Goal: Check status: Check status

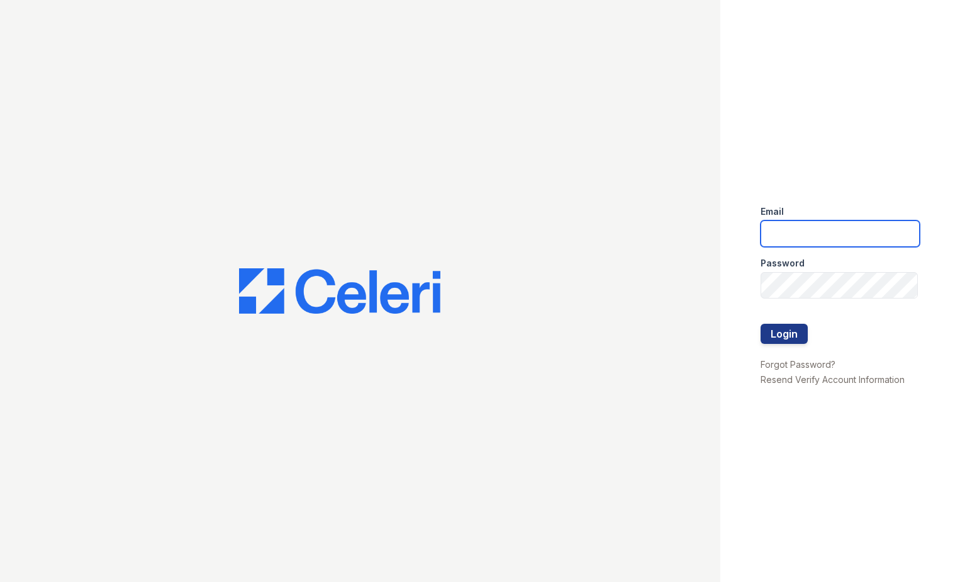
click at [811, 232] on input "email" at bounding box center [841, 233] width 160 height 26
type input "[EMAIL_ADDRESS][DOMAIN_NAME]"
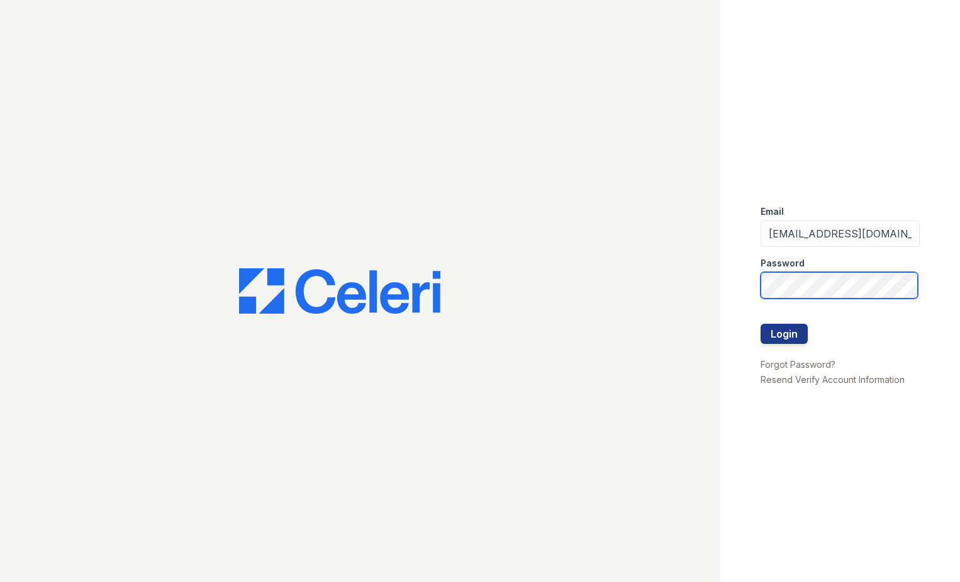
click at [761, 323] on button "Login" at bounding box center [784, 333] width 47 height 20
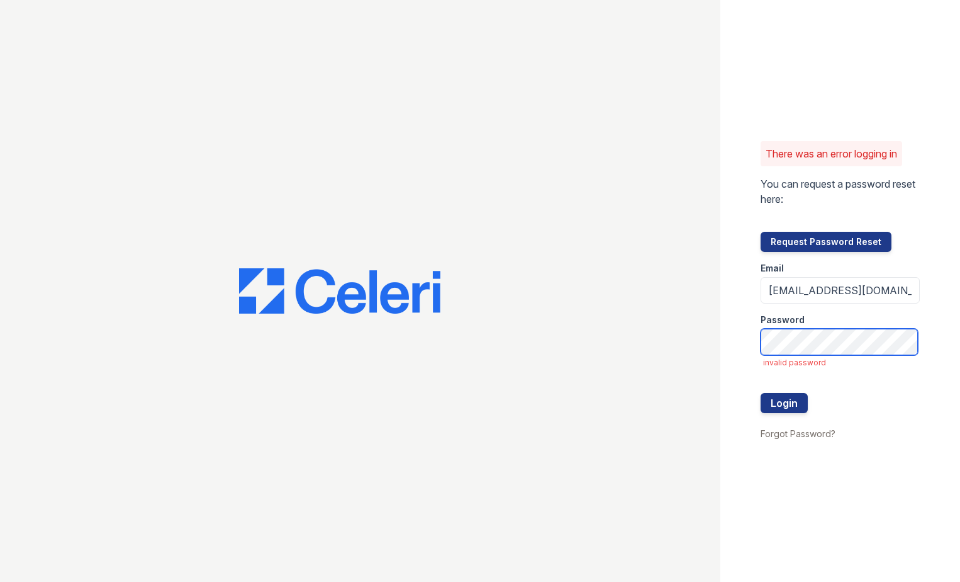
click at [761, 393] on button "Login" at bounding box center [784, 403] width 47 height 20
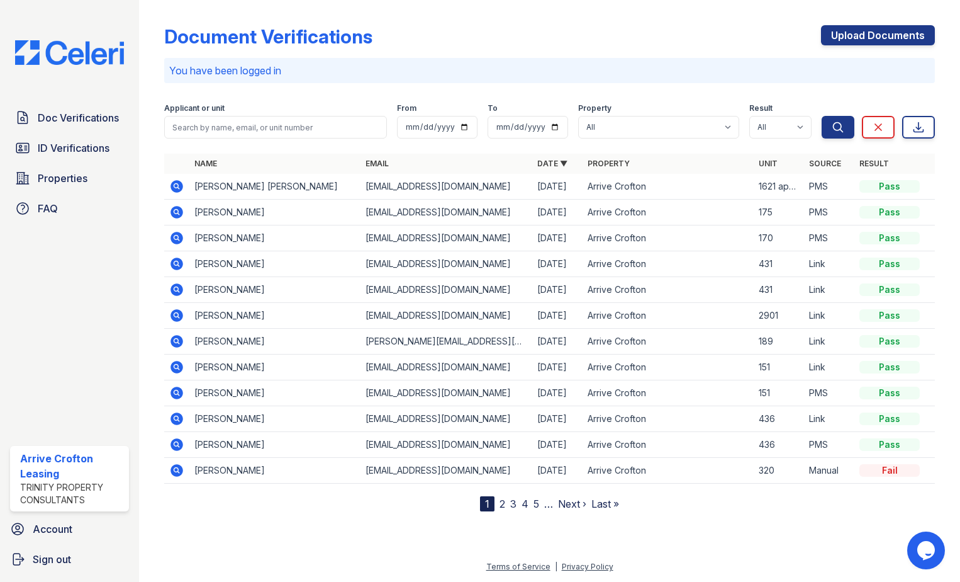
drag, startPoint x: 174, startPoint y: 184, endPoint x: 737, endPoint y: 249, distance: 566.4
click at [174, 184] on icon at bounding box center [177, 186] width 13 height 13
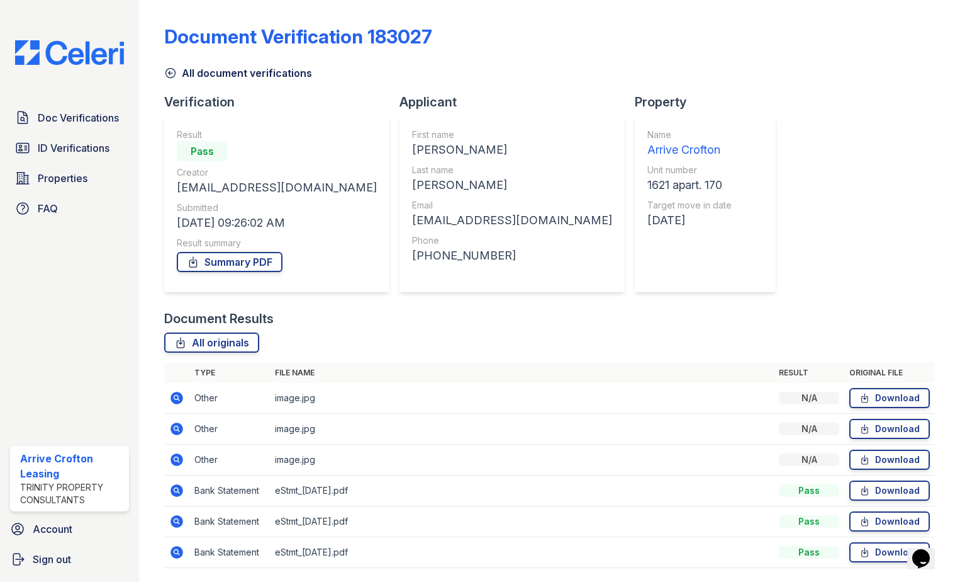
click at [179, 398] on icon at bounding box center [177, 397] width 13 height 13
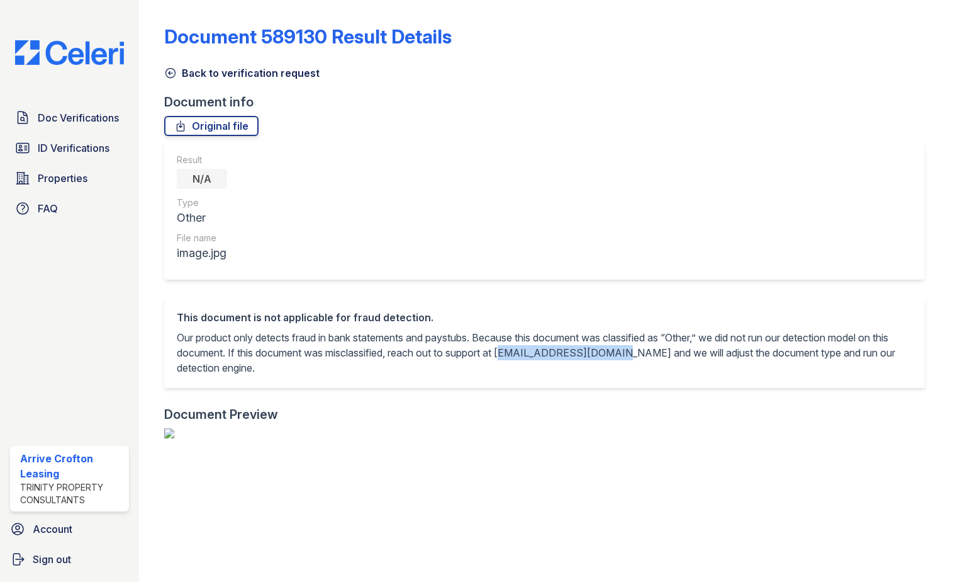
drag, startPoint x: 637, startPoint y: 352, endPoint x: 530, endPoint y: 351, distance: 107.0
click at [530, 351] on p "Our product only detects fraud in bank statements and paystubs. Because this do…" at bounding box center [545, 352] width 736 height 45
copy p "support@getceleri.com"
click at [170, 71] on icon at bounding box center [170, 73] width 13 height 13
click at [172, 69] on icon at bounding box center [170, 73] width 13 height 13
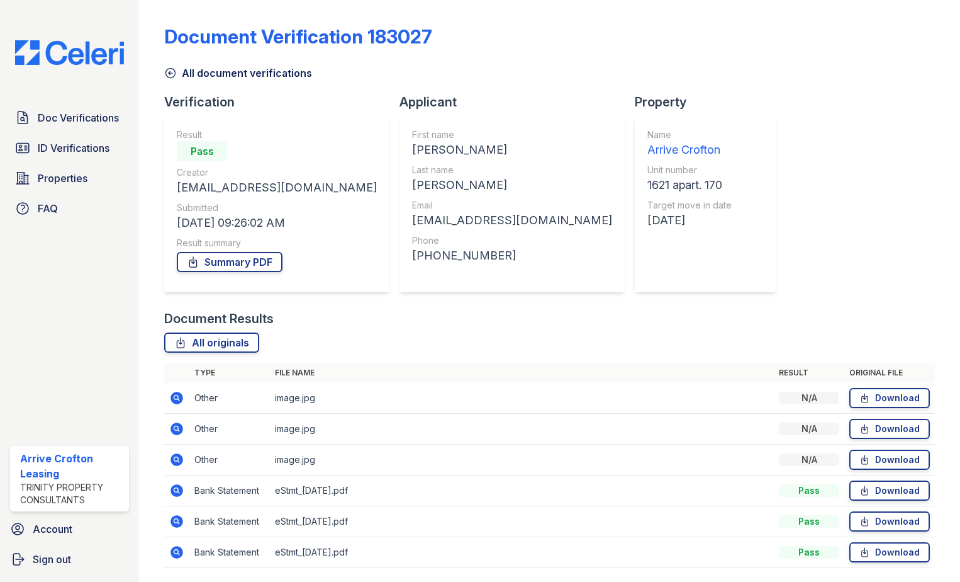
click at [169, 72] on icon at bounding box center [170, 73] width 9 height 9
